Goal: Find specific page/section: Find specific page/section

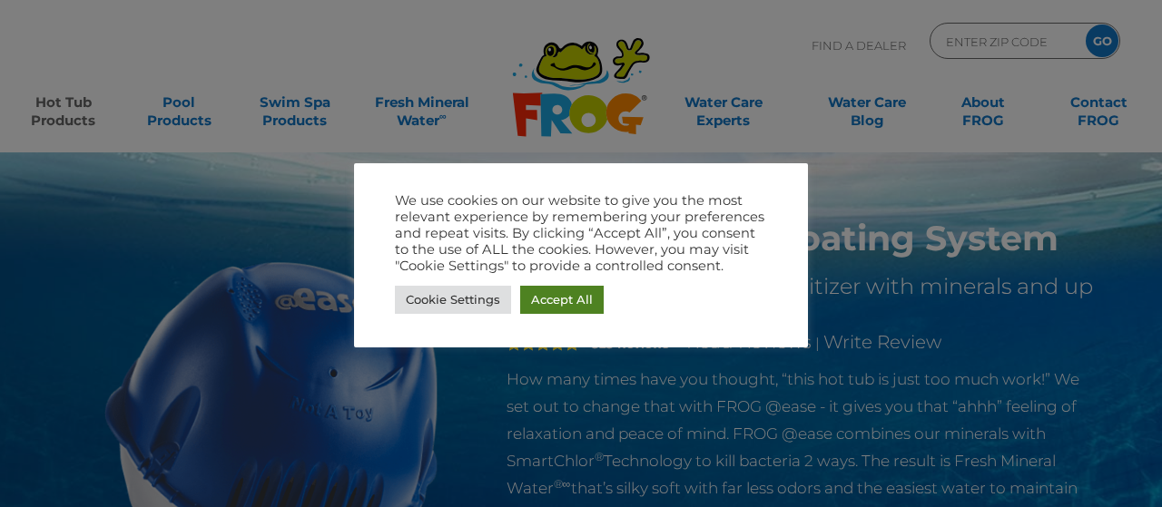
click at [580, 308] on link "Accept All" at bounding box center [562, 300] width 84 height 28
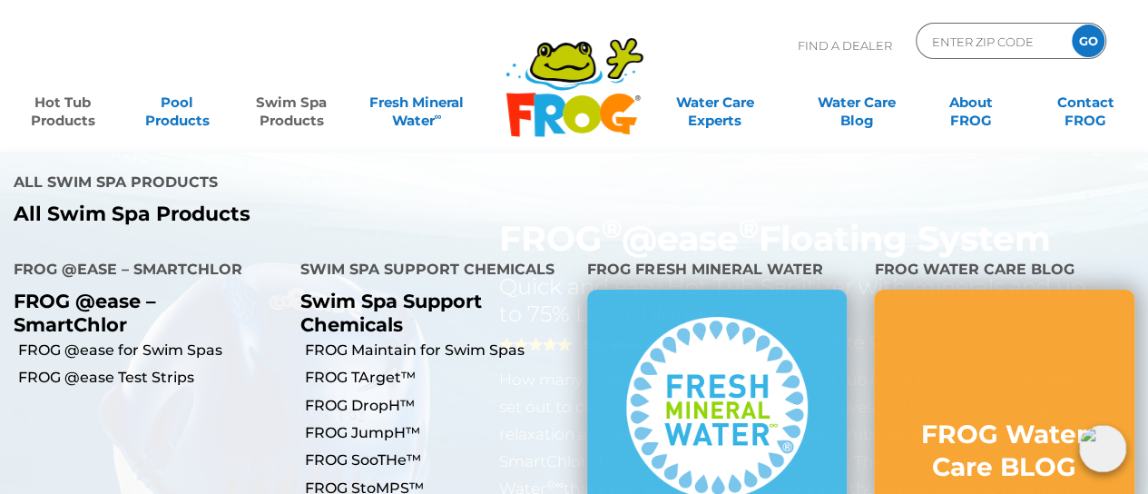
click at [299, 112] on link "Swim Spa Products" at bounding box center [291, 102] width 89 height 36
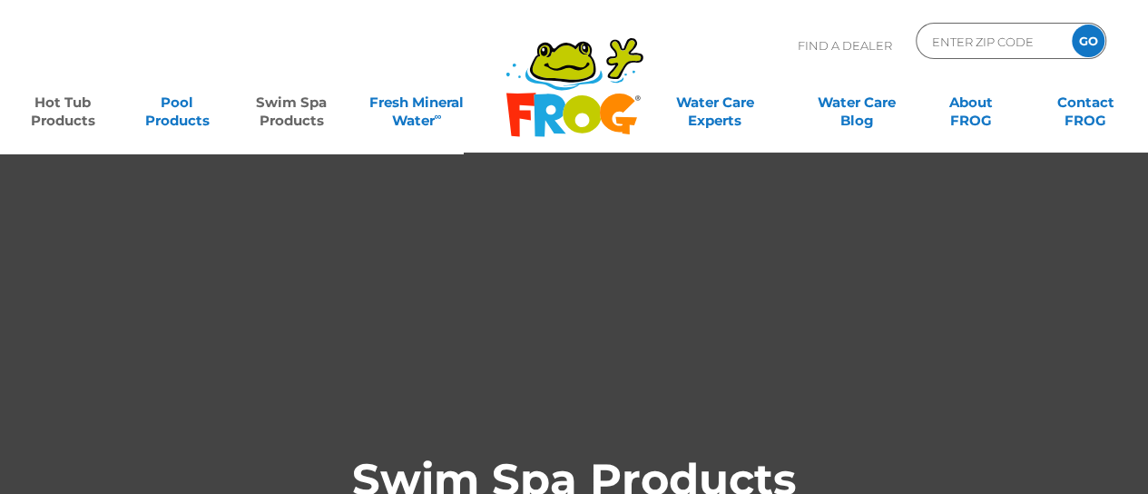
click at [60, 113] on link "Hot Tub Products" at bounding box center [62, 102] width 89 height 36
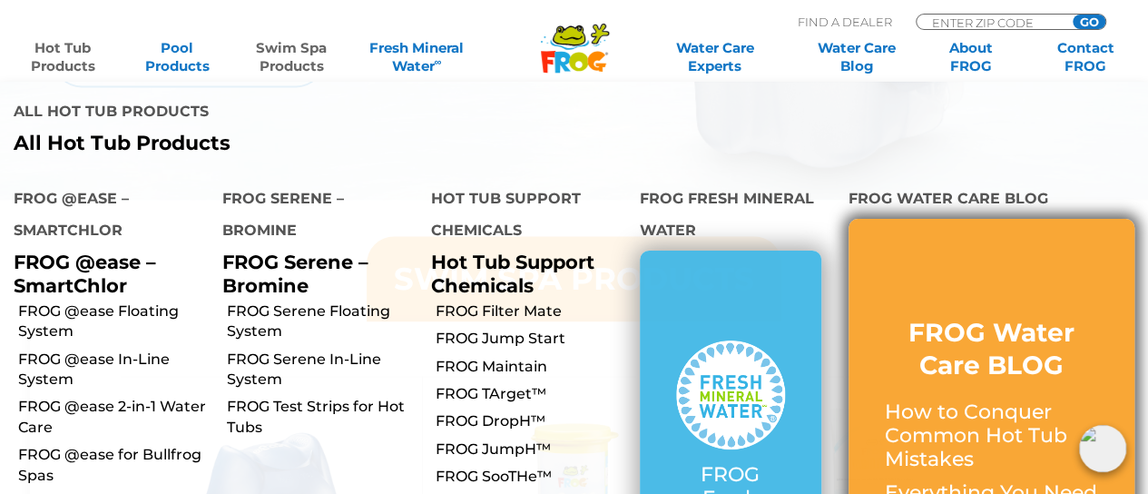
scroll to position [1452, 0]
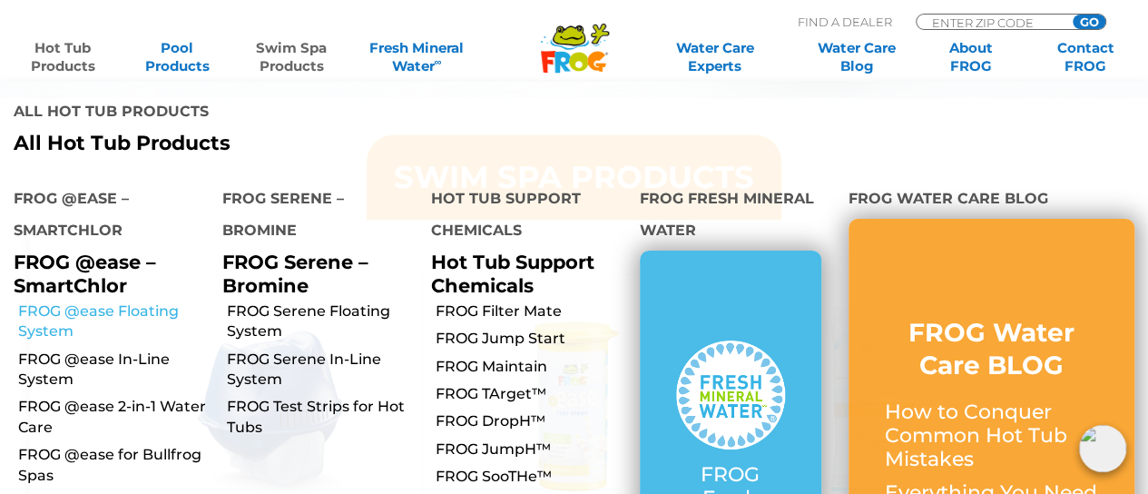
click at [95, 301] on link "FROG @ease Floating System" at bounding box center [113, 321] width 191 height 41
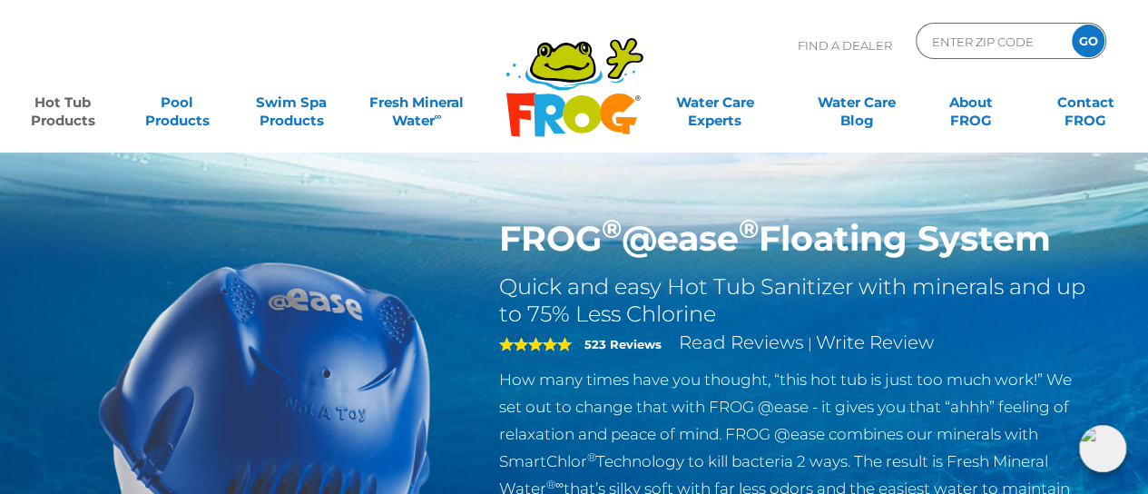
click at [857, 44] on p "Find A Dealer" at bounding box center [845, 45] width 94 height 45
click at [978, 39] on input "Zip Code Form" at bounding box center [991, 41] width 123 height 26
type input "8"
type input "98026"
click at [1072, 25] on input "GO" at bounding box center [1088, 41] width 33 height 33
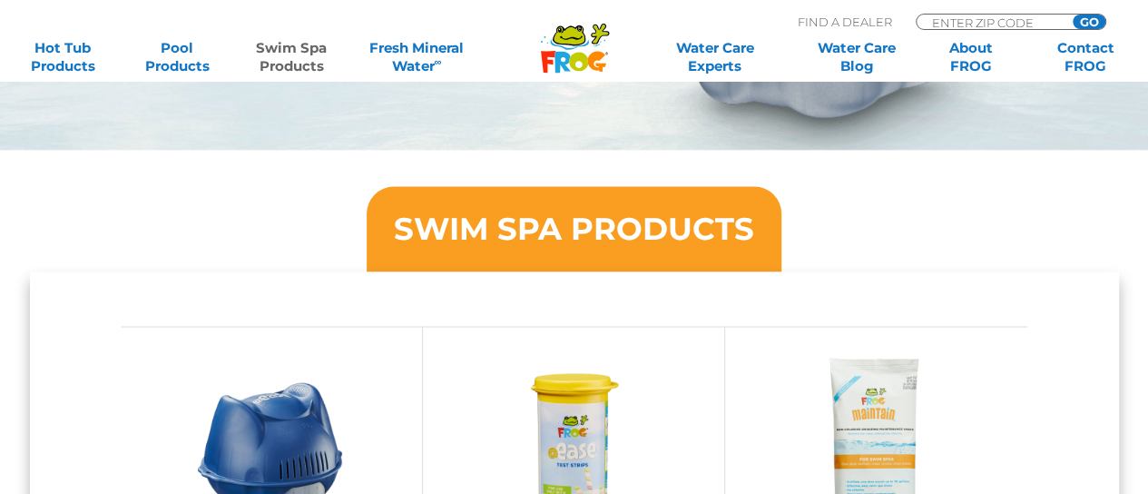
scroll to position [1362, 0]
